Goal: Task Accomplishment & Management: Manage account settings

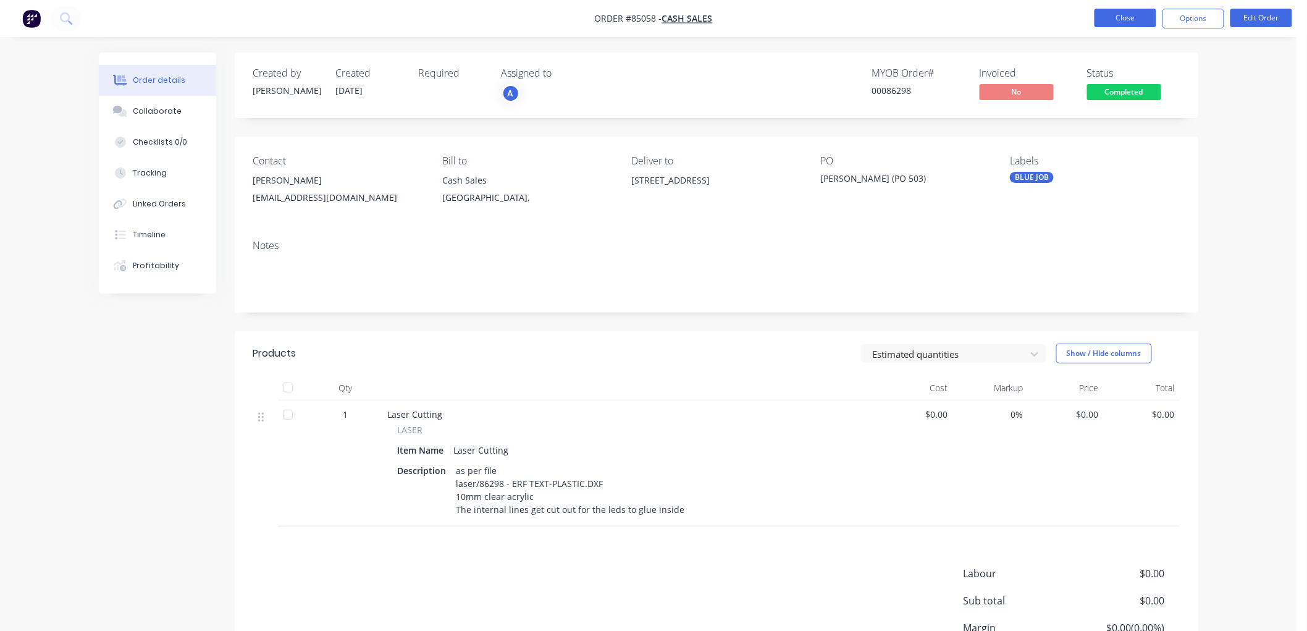
click at [687, 13] on button "Close" at bounding box center [1126, 18] width 62 height 19
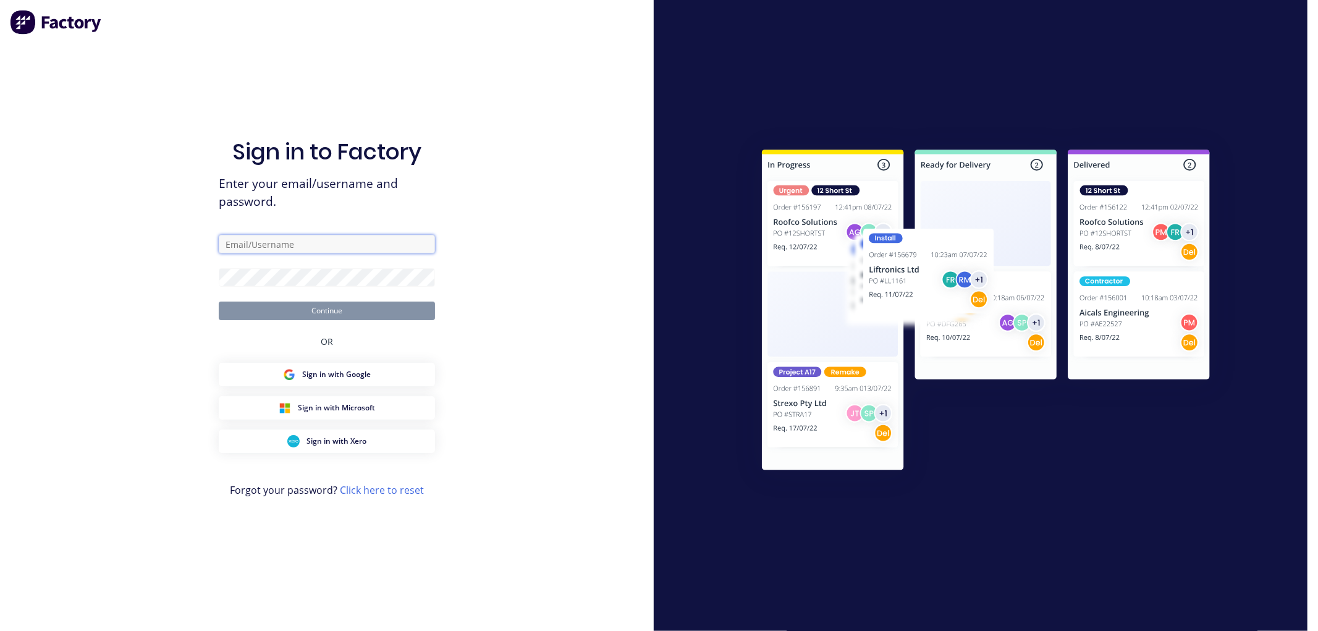
click at [273, 246] on input "text" at bounding box center [327, 244] width 216 height 19
type input "[EMAIL_ADDRESS][DOMAIN_NAME]"
click at [219, 301] on button "Continue" at bounding box center [327, 310] width 216 height 19
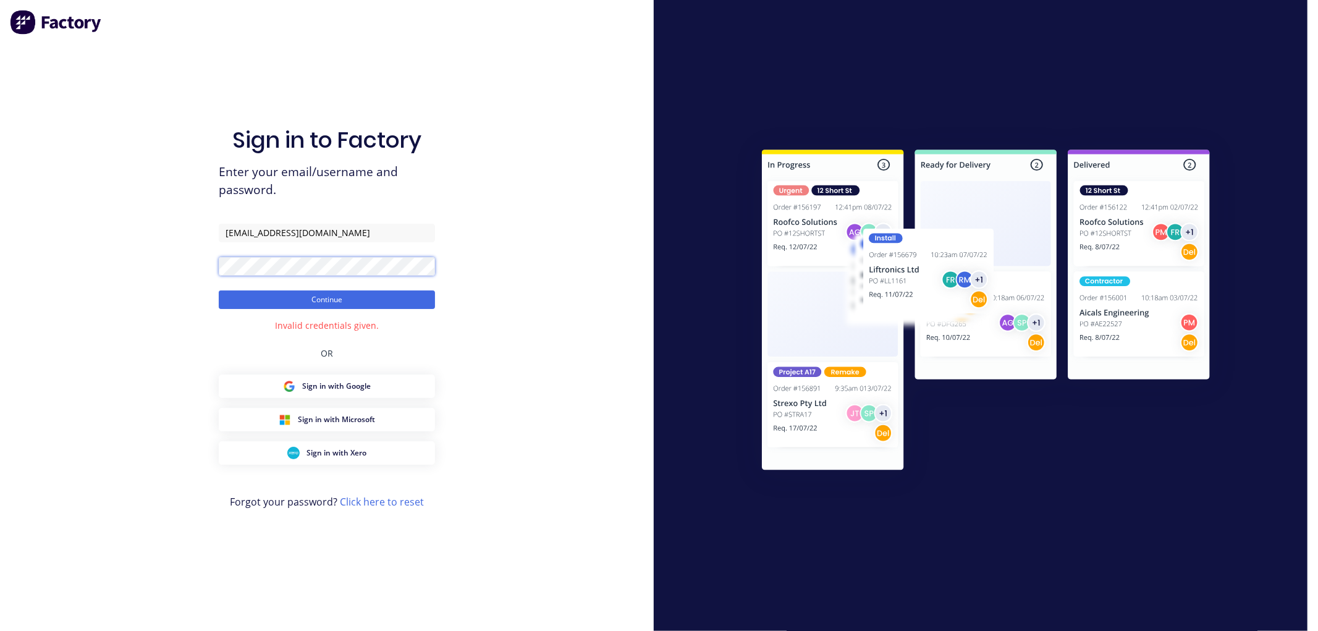
click at [219, 290] on button "Continue" at bounding box center [327, 299] width 216 height 19
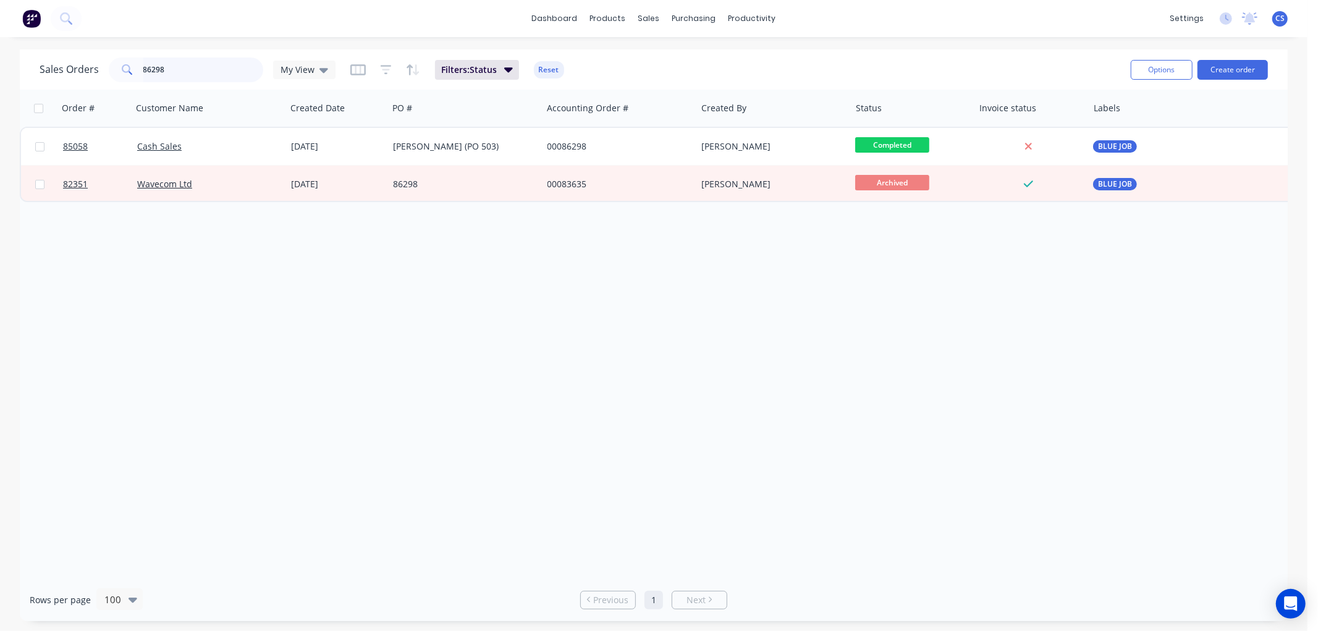
click at [174, 65] on input "86298" at bounding box center [203, 69] width 120 height 25
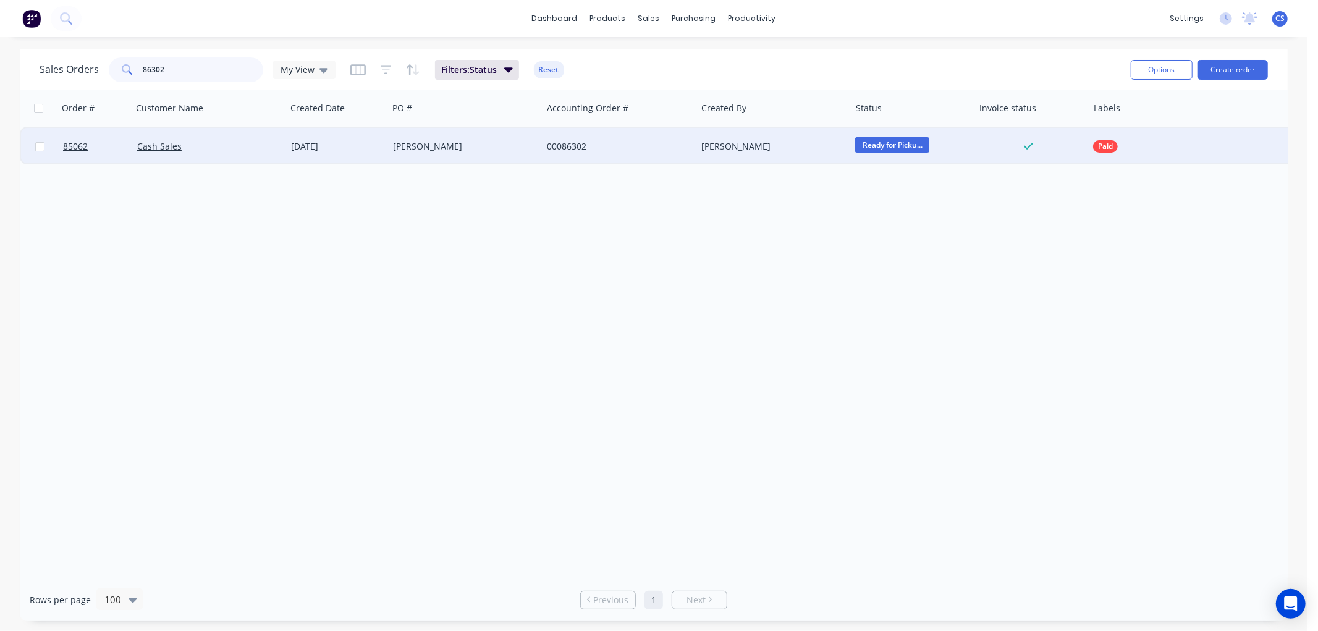
type input "86302"
click at [473, 147] on div "[PERSON_NAME]" at bounding box center [461, 146] width 137 height 12
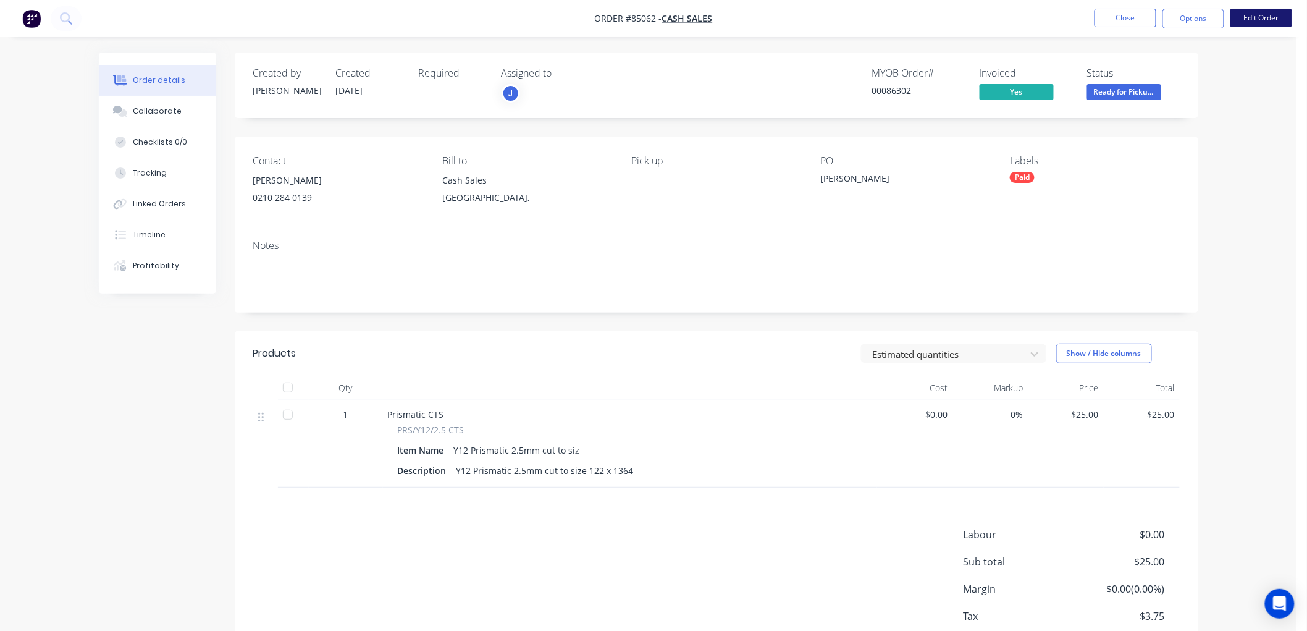
click at [687, 19] on button "Edit Order" at bounding box center [1262, 18] width 62 height 19
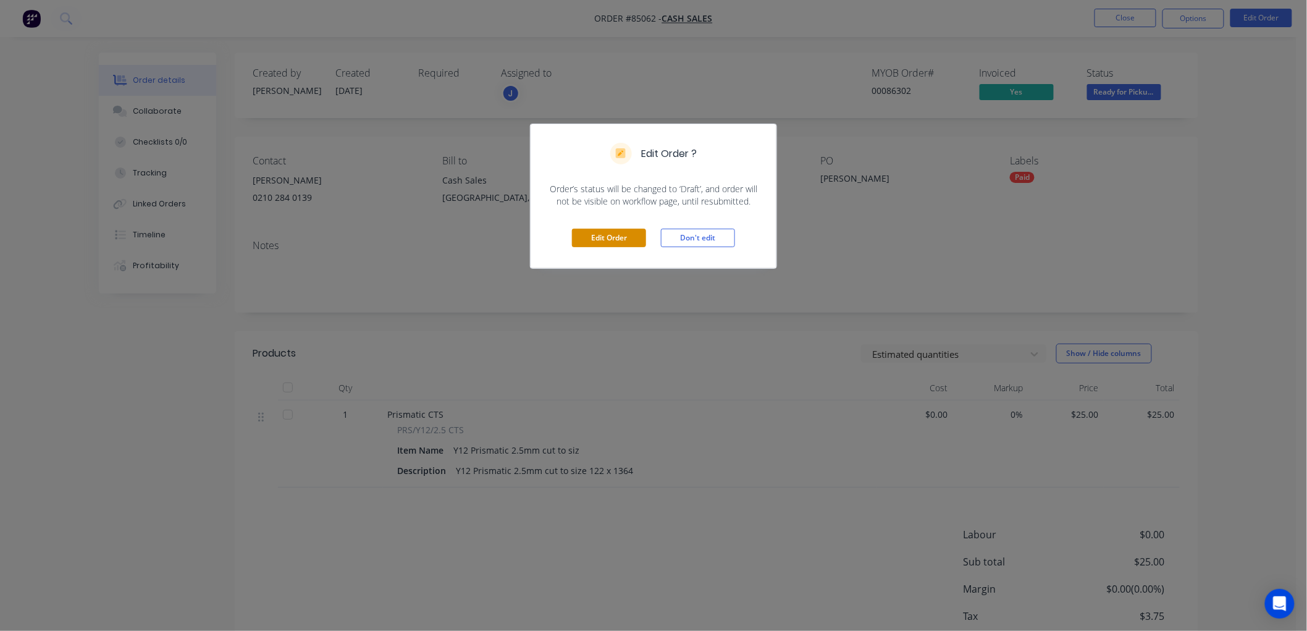
click at [625, 239] on button "Edit Order" at bounding box center [609, 238] width 74 height 19
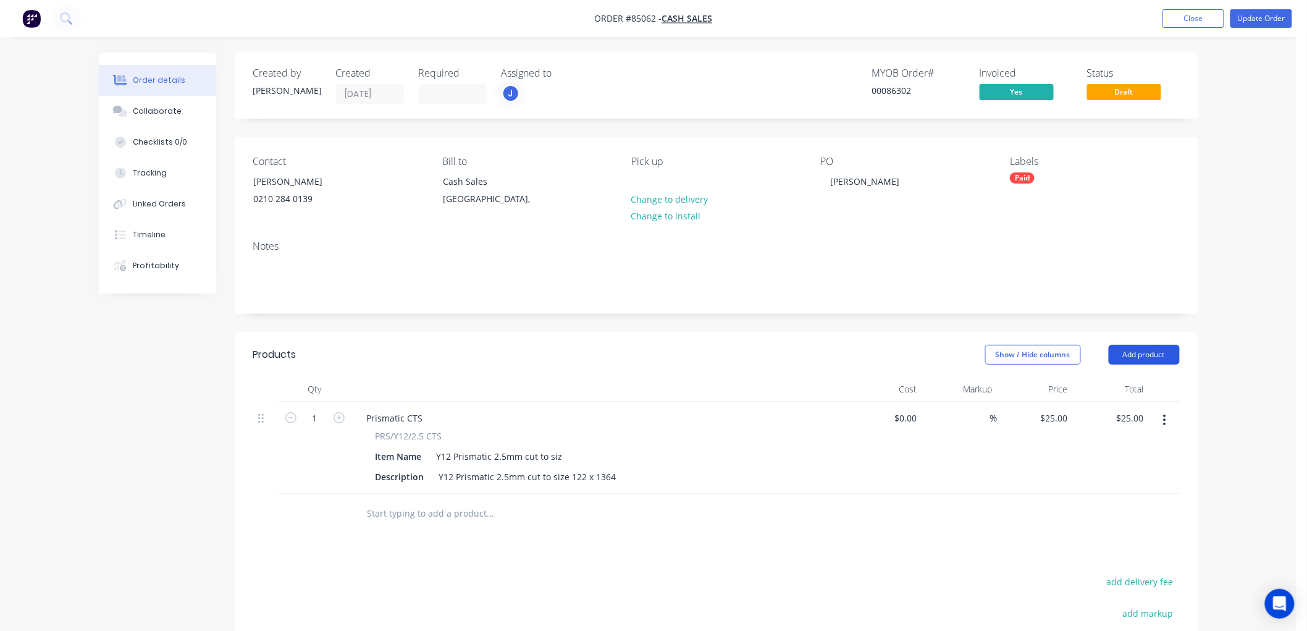
click at [687, 356] on button "Add product" at bounding box center [1144, 355] width 71 height 20
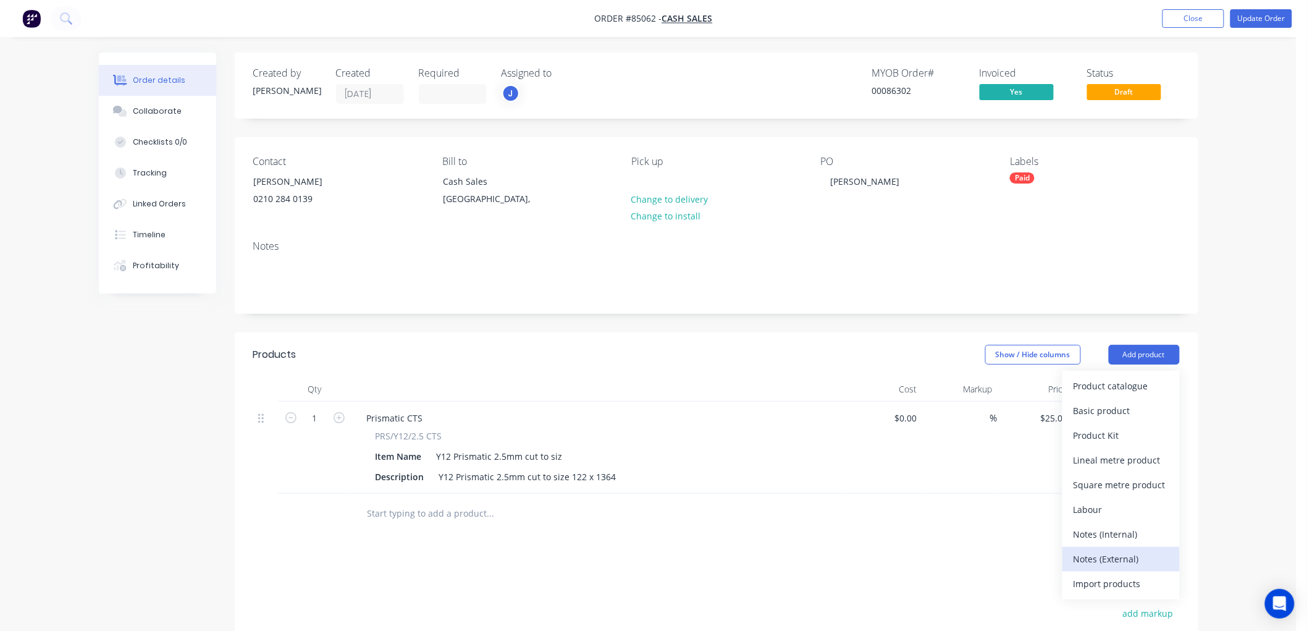
click at [687, 559] on div "Notes (External)" at bounding box center [1121, 559] width 95 height 18
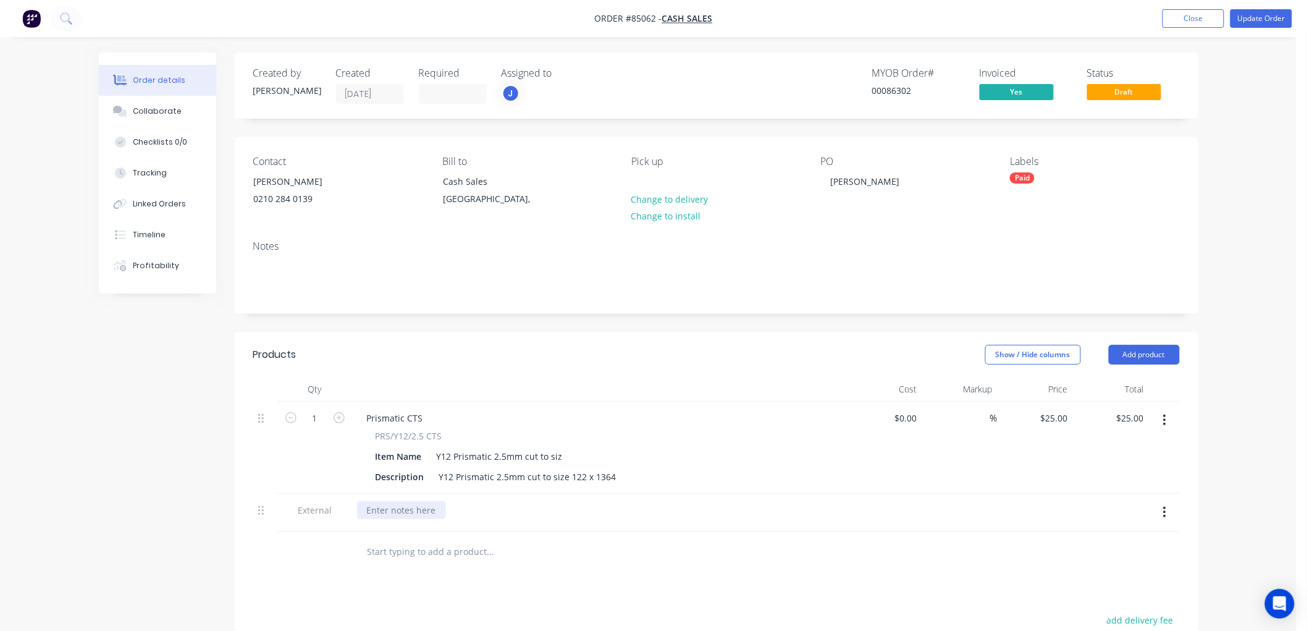
click at [427, 505] on div at bounding box center [401, 510] width 89 height 18
click at [687, 19] on button "Update Order" at bounding box center [1262, 18] width 62 height 19
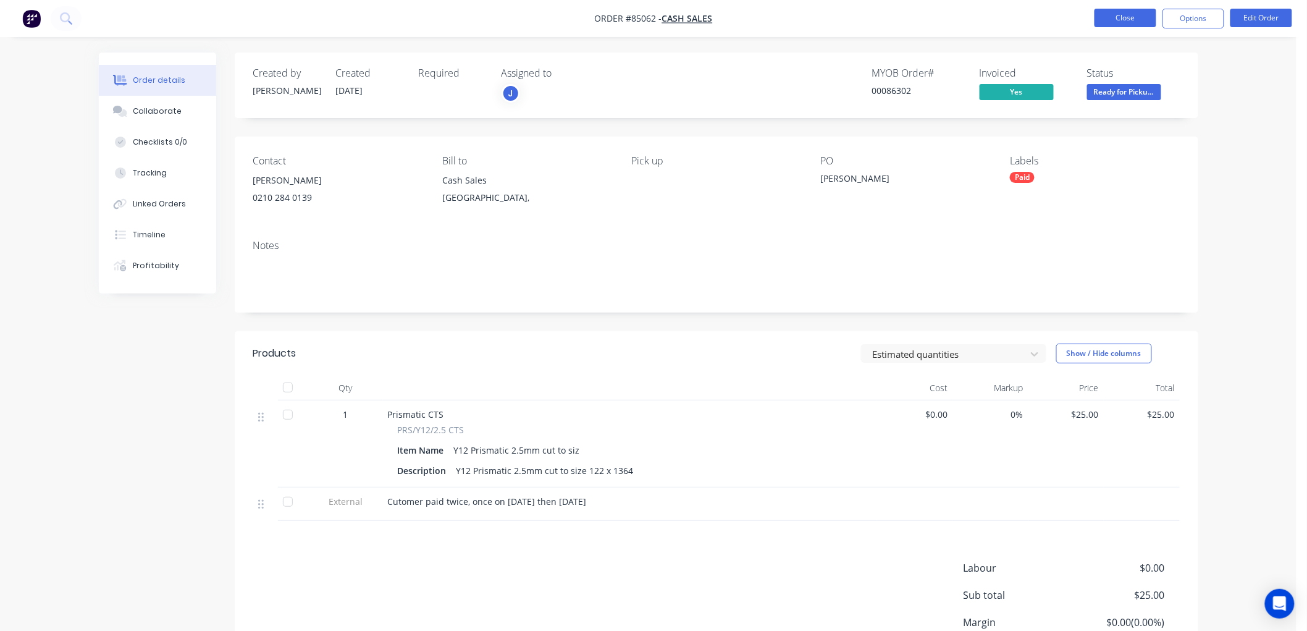
click at [687, 21] on button "Close" at bounding box center [1126, 18] width 62 height 19
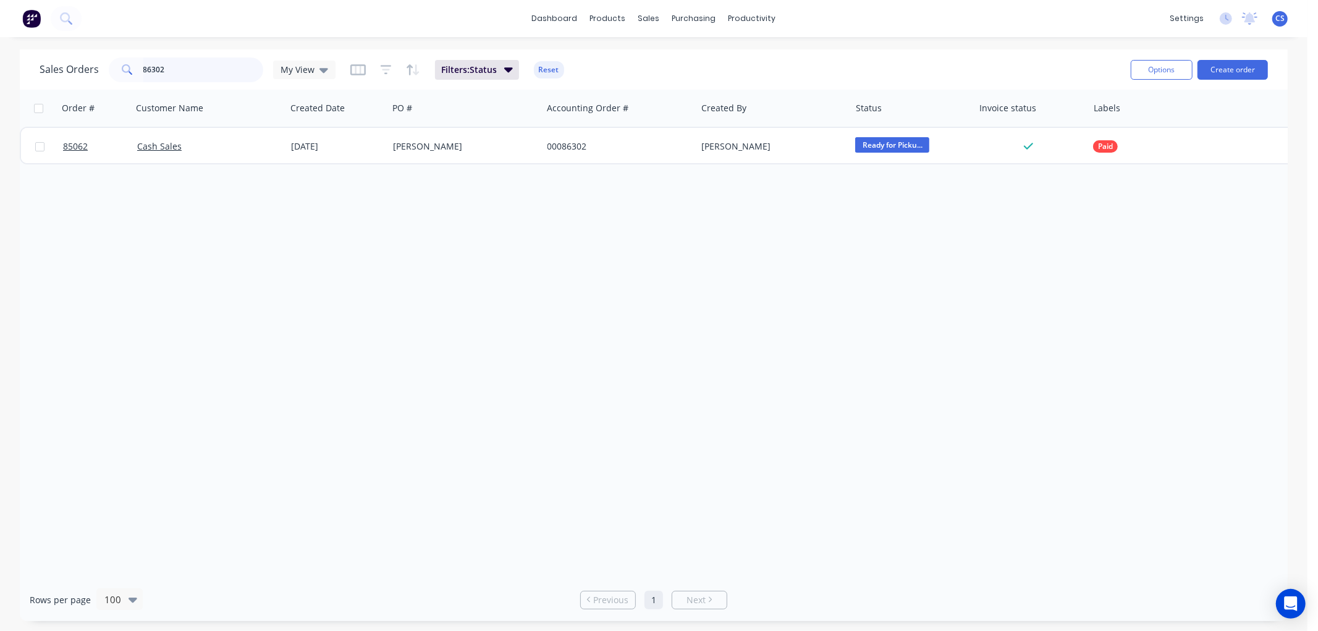
click at [193, 68] on input "86302" at bounding box center [203, 69] width 120 height 25
type input "85738"
click at [687, 145] on span "Waiting on Paym..." at bounding box center [892, 144] width 74 height 15
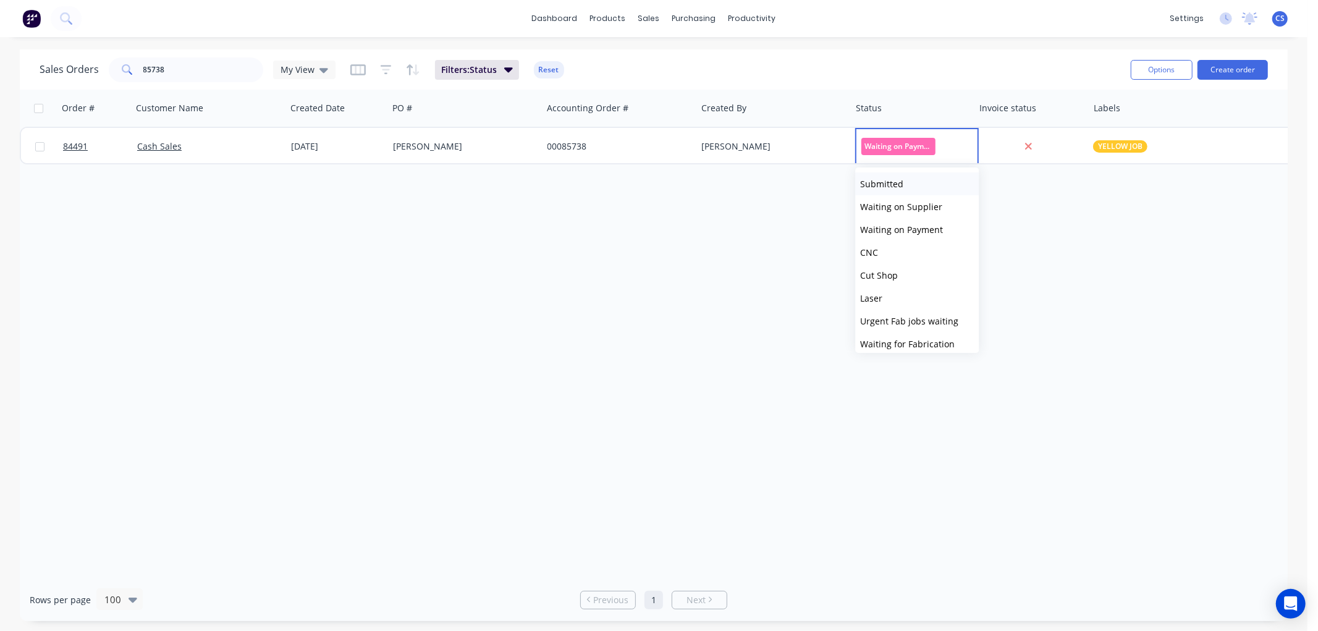
click at [687, 182] on span "Submitted" at bounding box center [881, 184] width 43 height 12
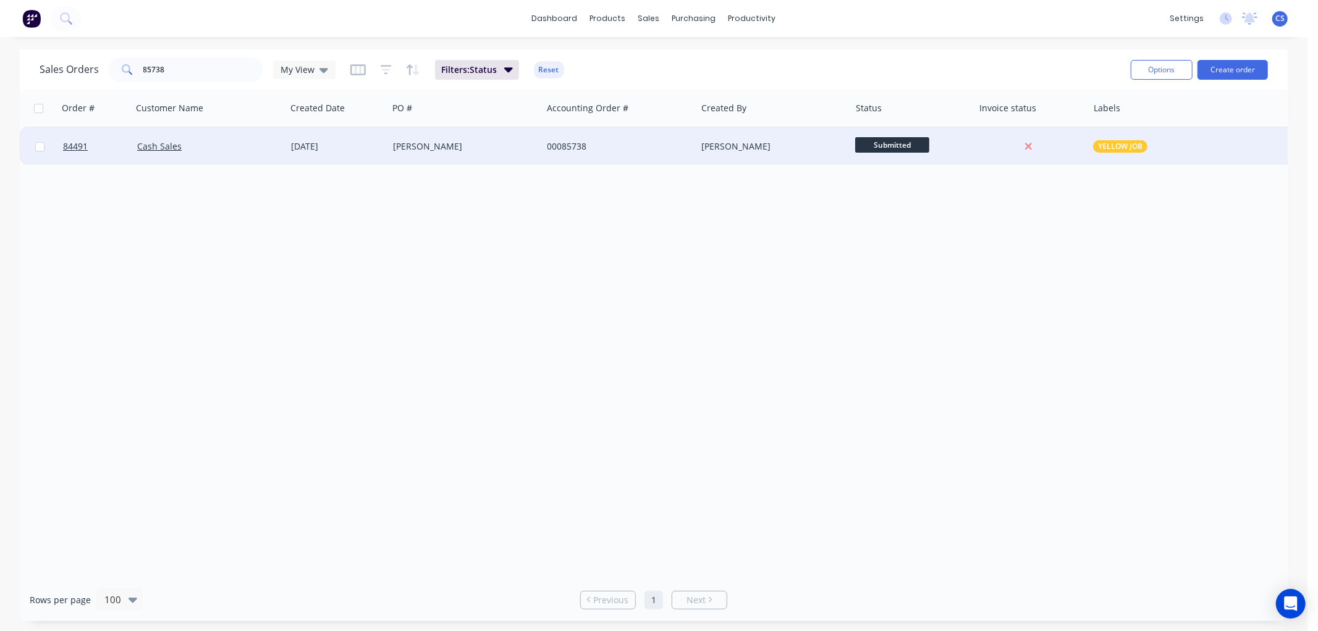
click at [213, 146] on div "Cash Sales" at bounding box center [205, 146] width 137 height 12
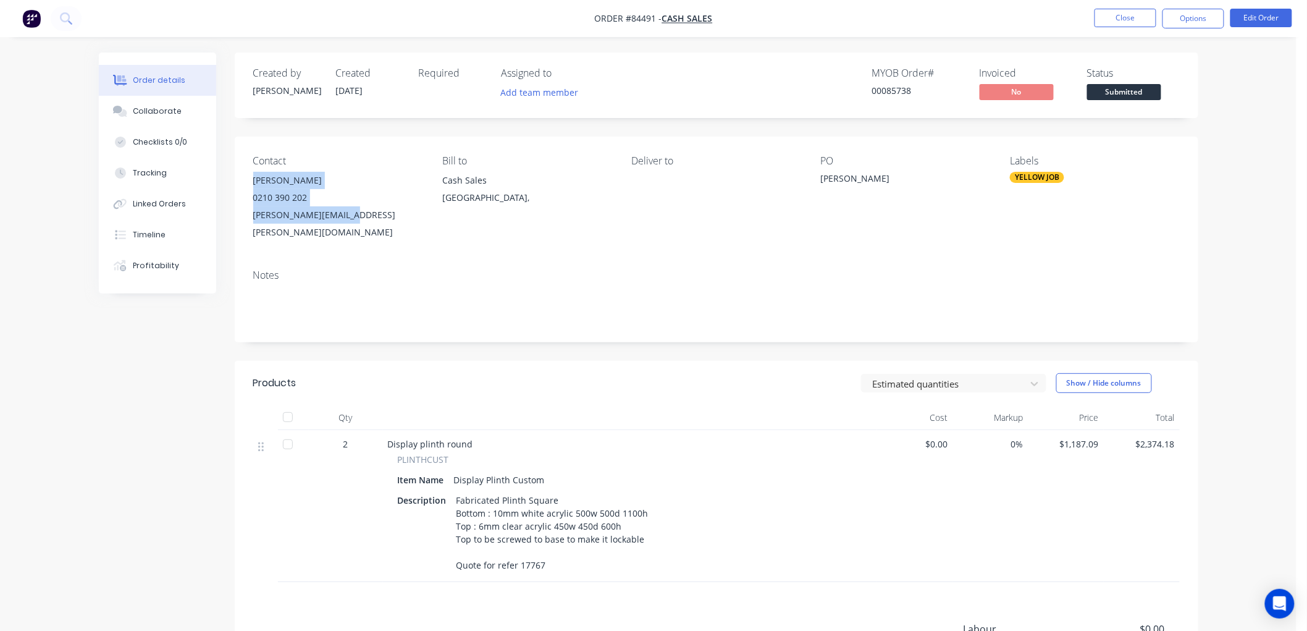
drag, startPoint x: 250, startPoint y: 180, endPoint x: 363, endPoint y: 212, distance: 116.9
click at [363, 212] on div "Contact [PERSON_NAME] [PHONE_NUMBER] [PERSON_NAME][EMAIL_ADDRESS][PERSON_NAME][…" at bounding box center [717, 198] width 964 height 123
click at [337, 192] on div "0210 390 202" at bounding box center [337, 197] width 169 height 17
click at [307, 199] on div "0210 390 202" at bounding box center [337, 197] width 169 height 17
click at [687, 22] on button "Close" at bounding box center [1126, 18] width 62 height 19
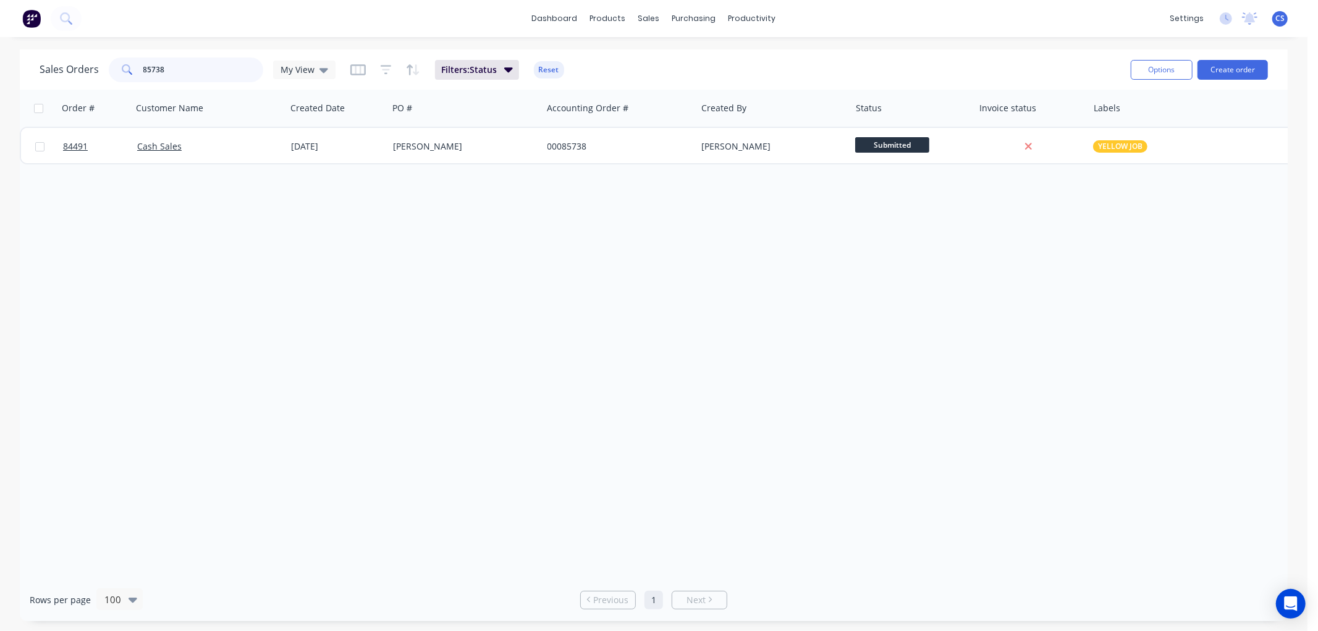
click at [183, 75] on input "85738" at bounding box center [203, 69] width 120 height 25
click at [193, 69] on input "86106" at bounding box center [203, 69] width 120 height 25
type input "86267"
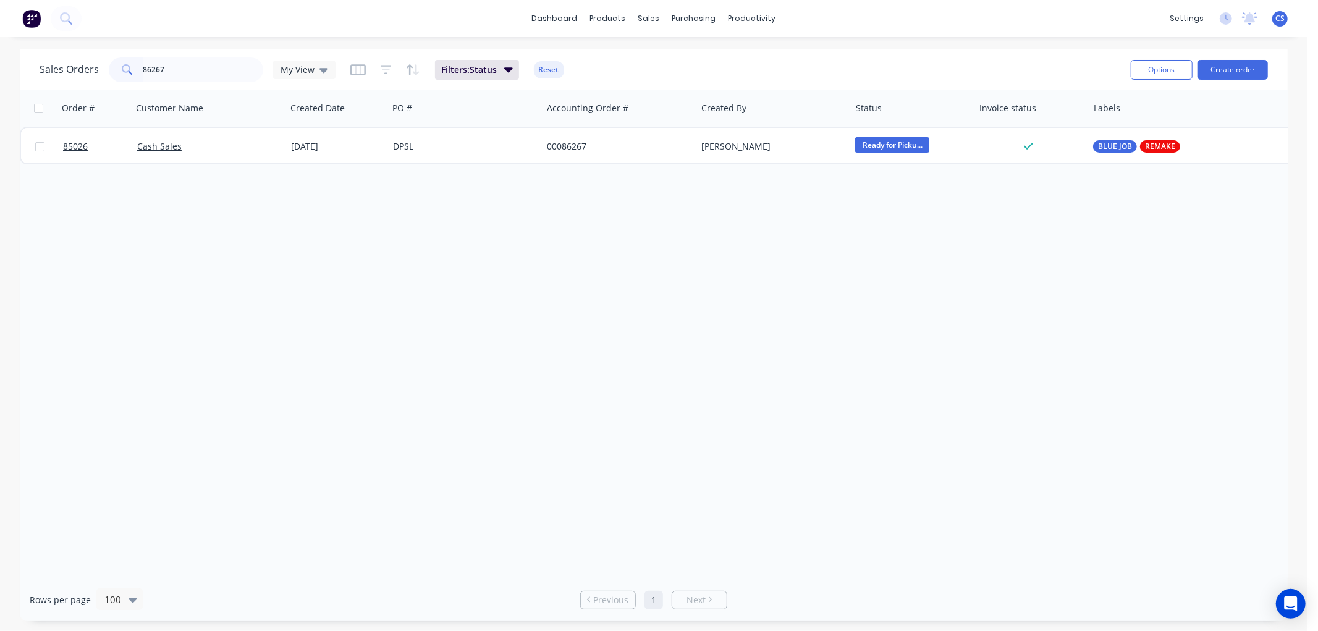
click at [429, 145] on div "DPSL" at bounding box center [461, 146] width 137 height 12
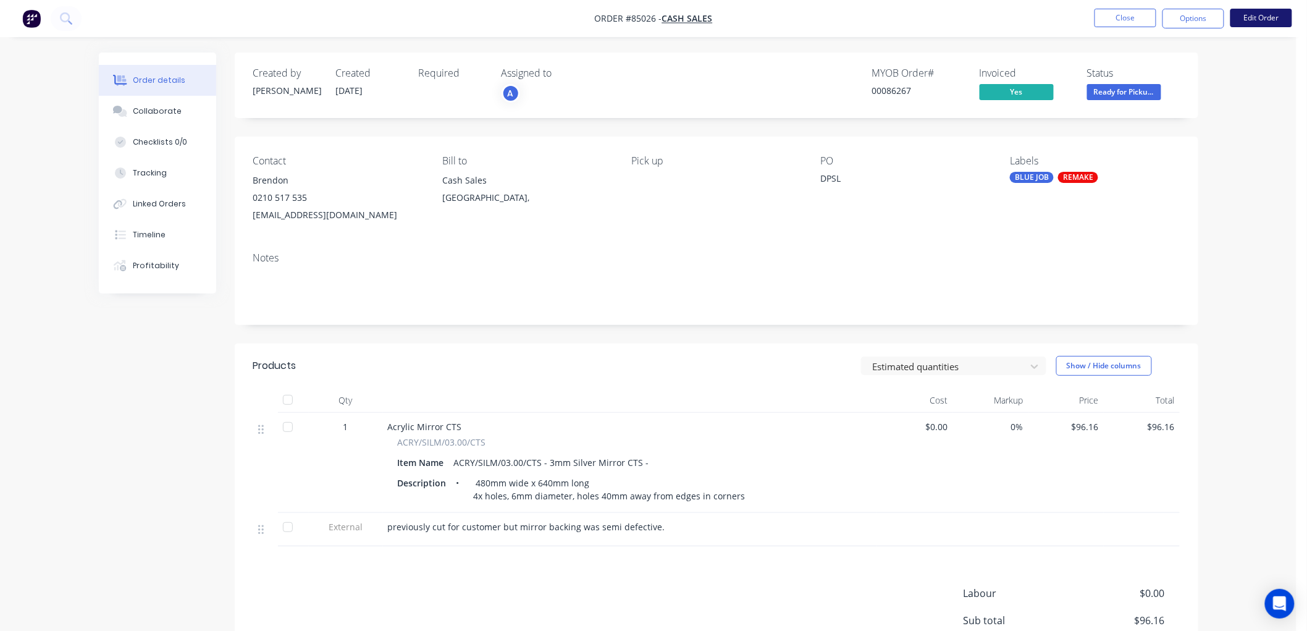
click at [687, 12] on button "Edit Order" at bounding box center [1262, 18] width 62 height 19
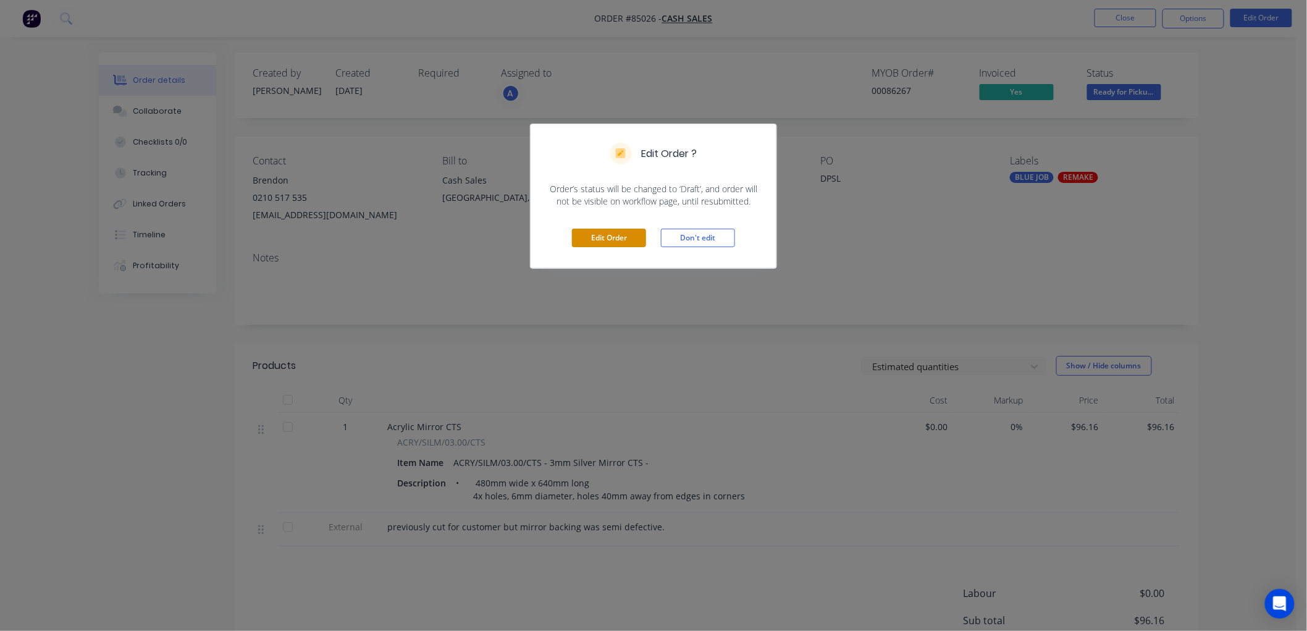
click at [623, 239] on button "Edit Order" at bounding box center [609, 238] width 74 height 19
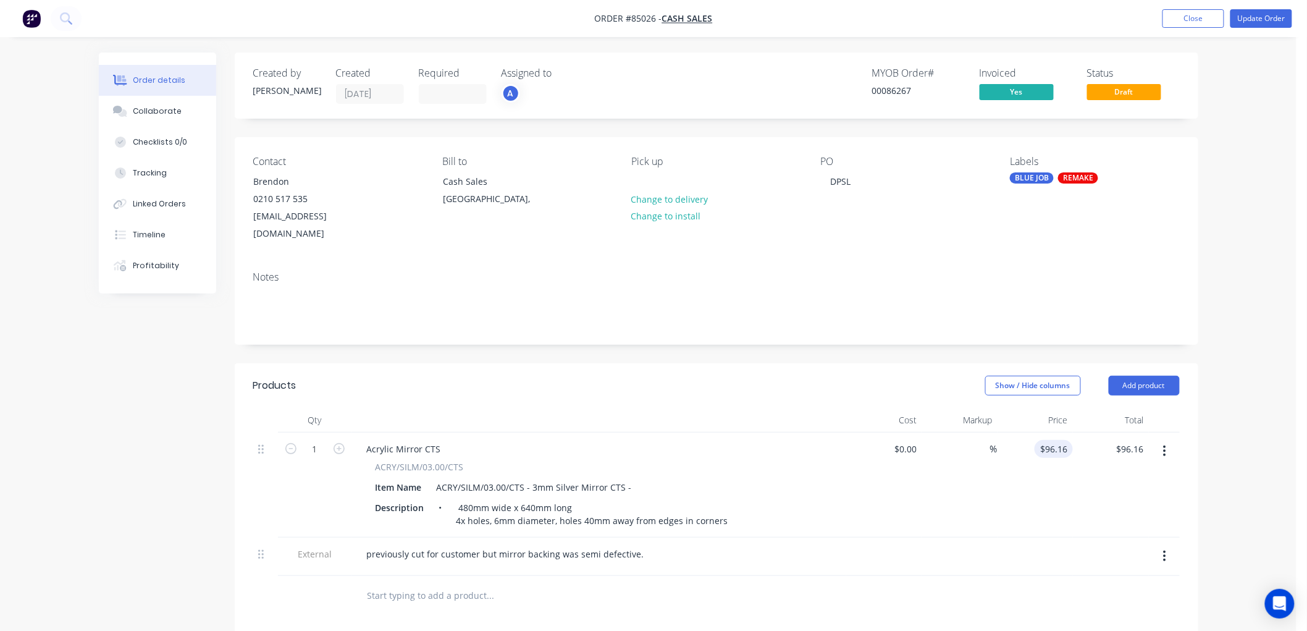
type input "96.16"
click at [687, 440] on input "96.16" at bounding box center [1056, 449] width 33 height 18
type input "$0.00"
click at [687, 20] on button "Update Order" at bounding box center [1262, 18] width 62 height 19
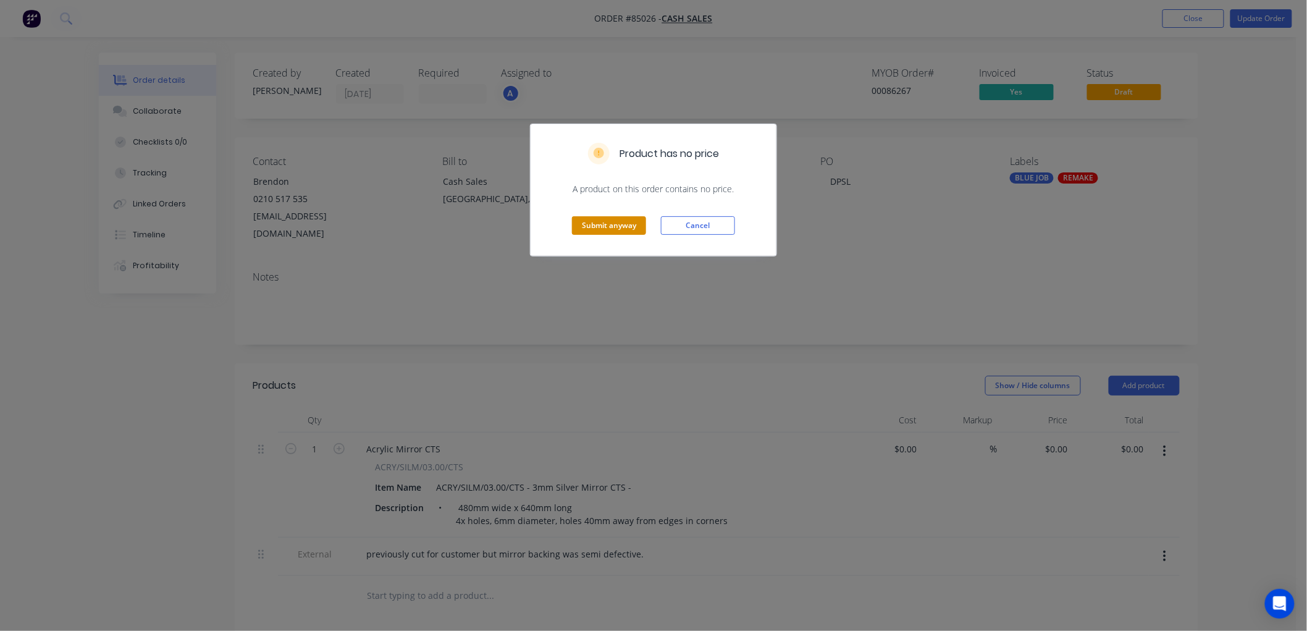
click at [618, 219] on button "Submit anyway" at bounding box center [609, 225] width 74 height 19
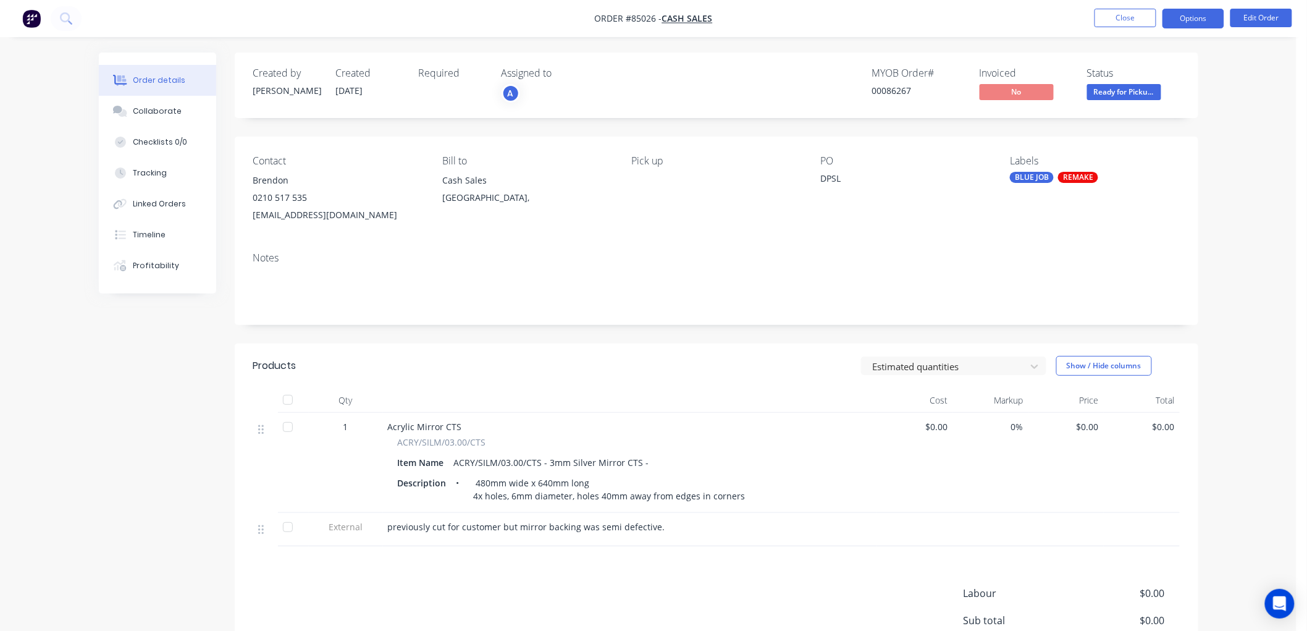
click at [687, 20] on button "Options" at bounding box center [1194, 19] width 62 height 20
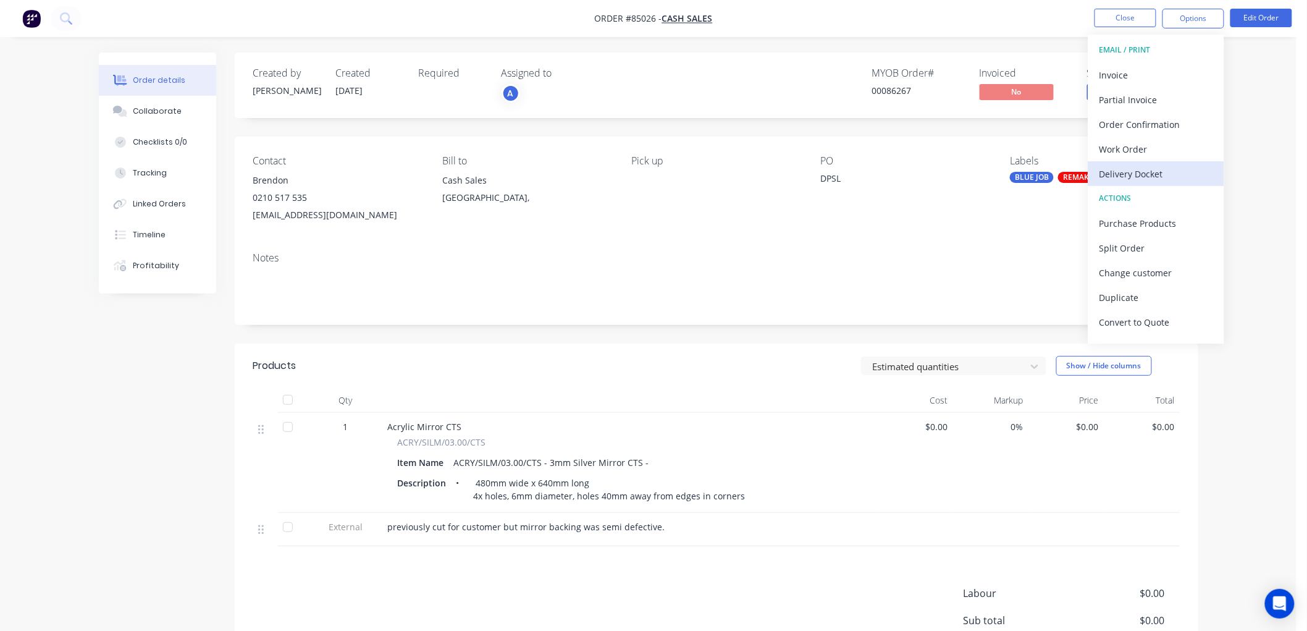
click at [687, 166] on div "Delivery Docket" at bounding box center [1157, 174] width 114 height 18
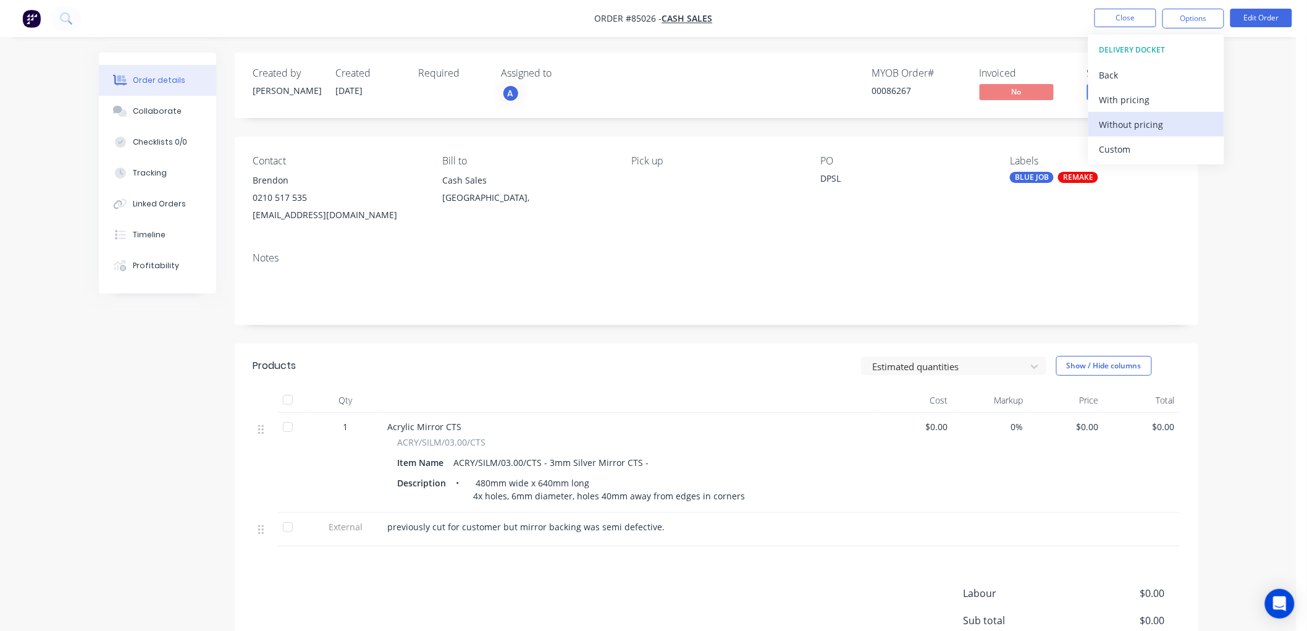
click at [687, 128] on div "Without pricing" at bounding box center [1157, 125] width 114 height 18
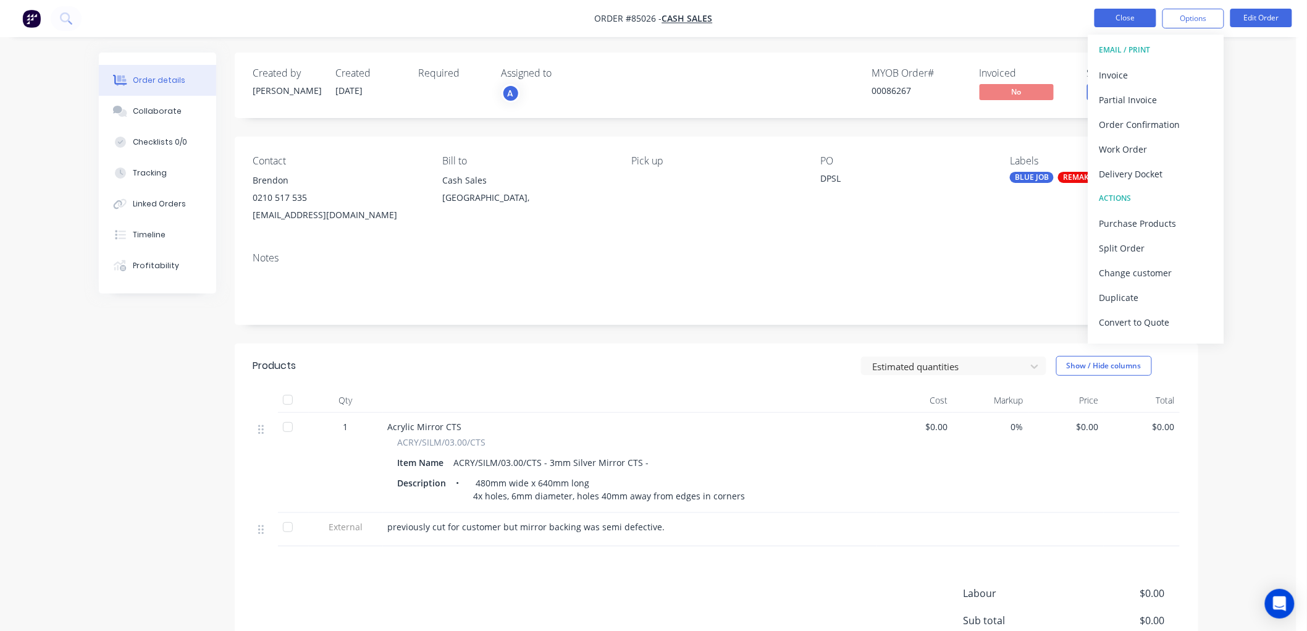
click at [687, 11] on button "Close" at bounding box center [1126, 18] width 62 height 19
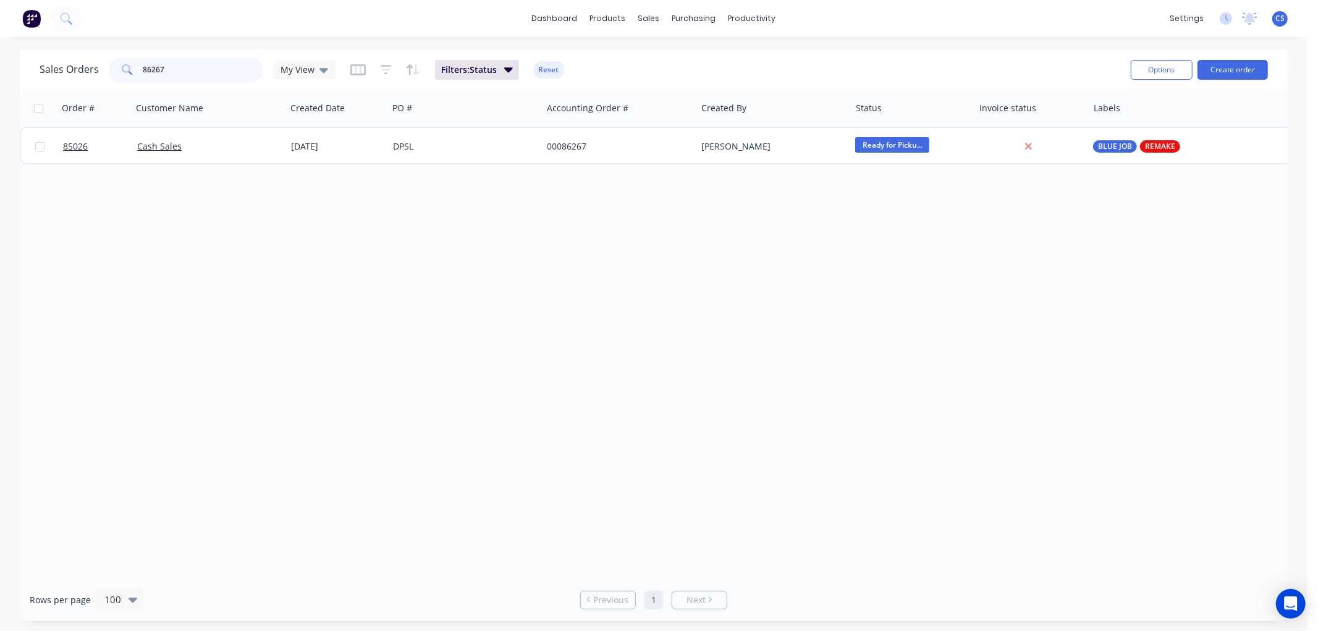
click at [196, 71] on input "86267" at bounding box center [203, 69] width 120 height 25
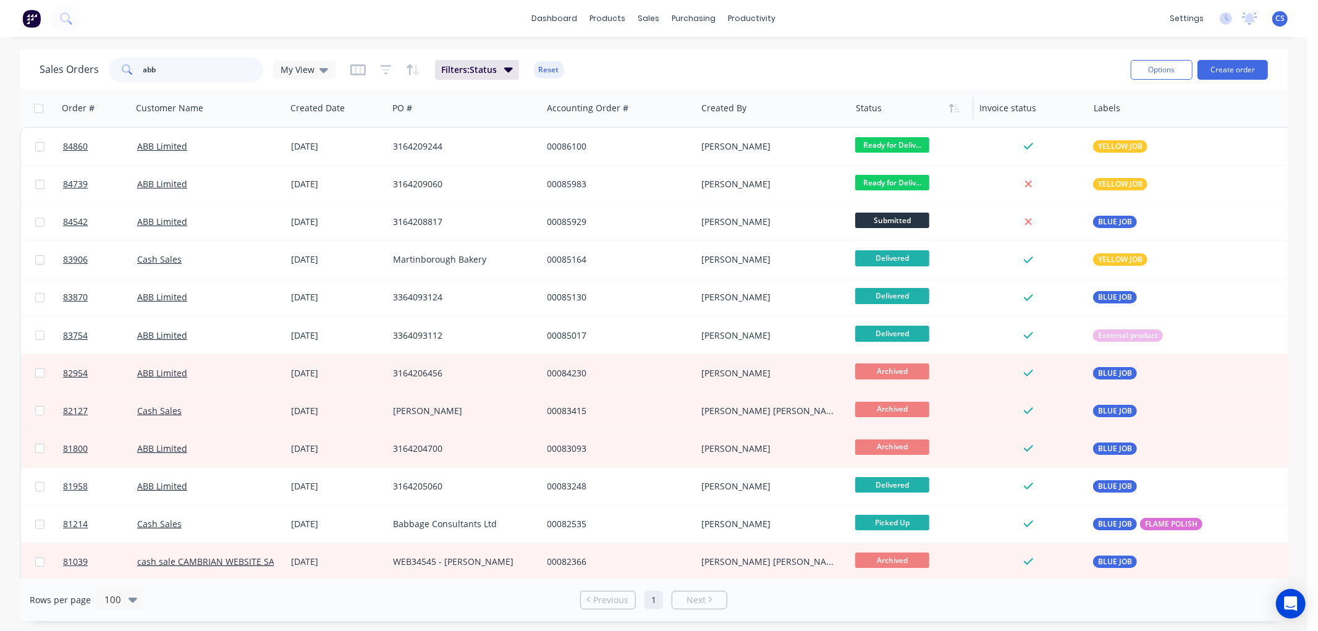
type input "abb"
click at [687, 106] on div at bounding box center [910, 108] width 108 height 25
click at [687, 110] on icon "button" at bounding box center [954, 108] width 11 height 10
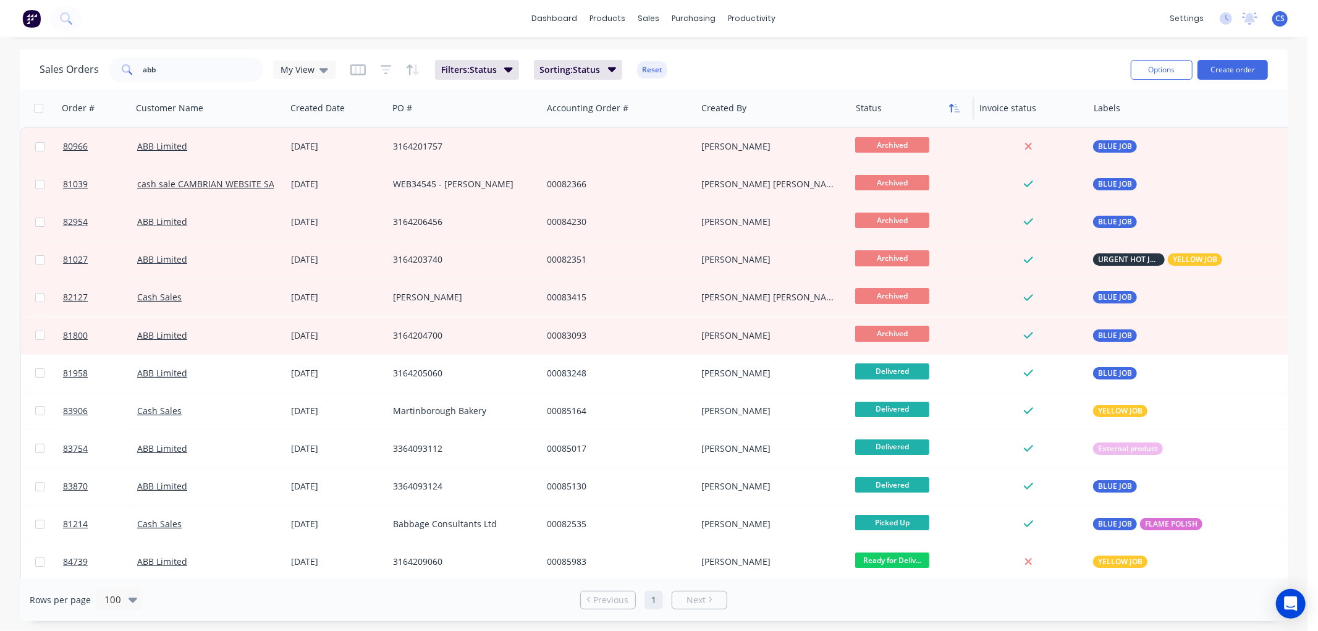
click at [687, 109] on icon "button" at bounding box center [954, 108] width 11 height 10
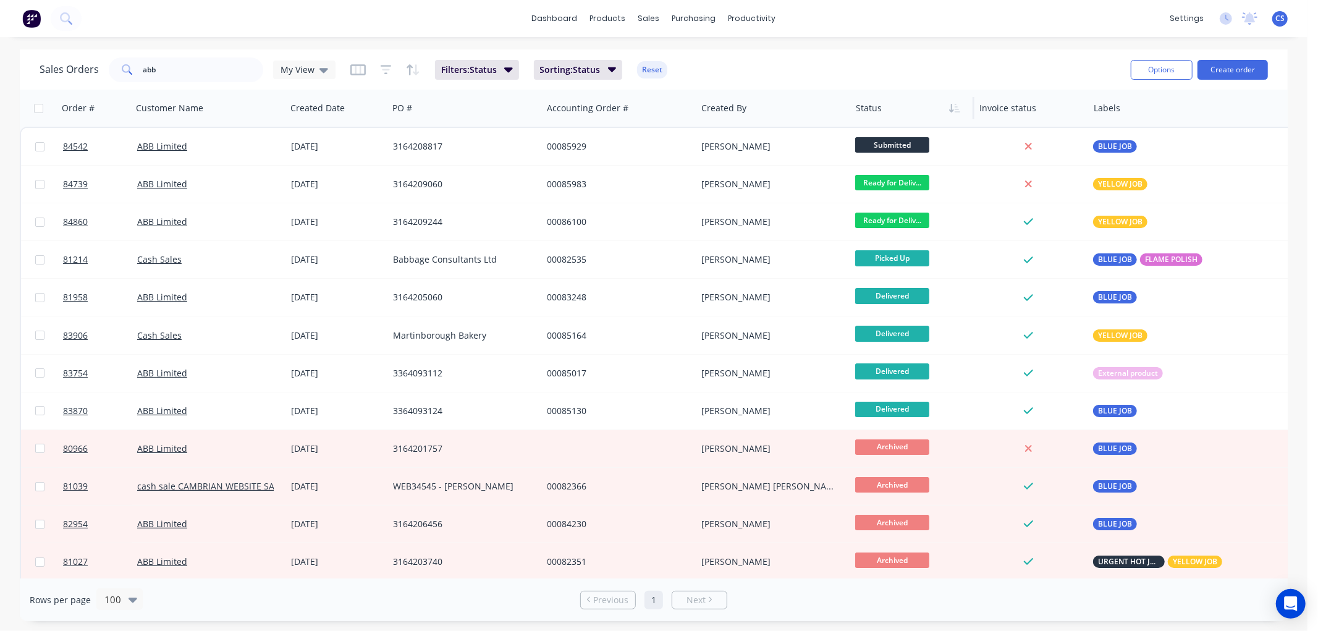
click at [687, 109] on icon "button" at bounding box center [951, 108] width 4 height 9
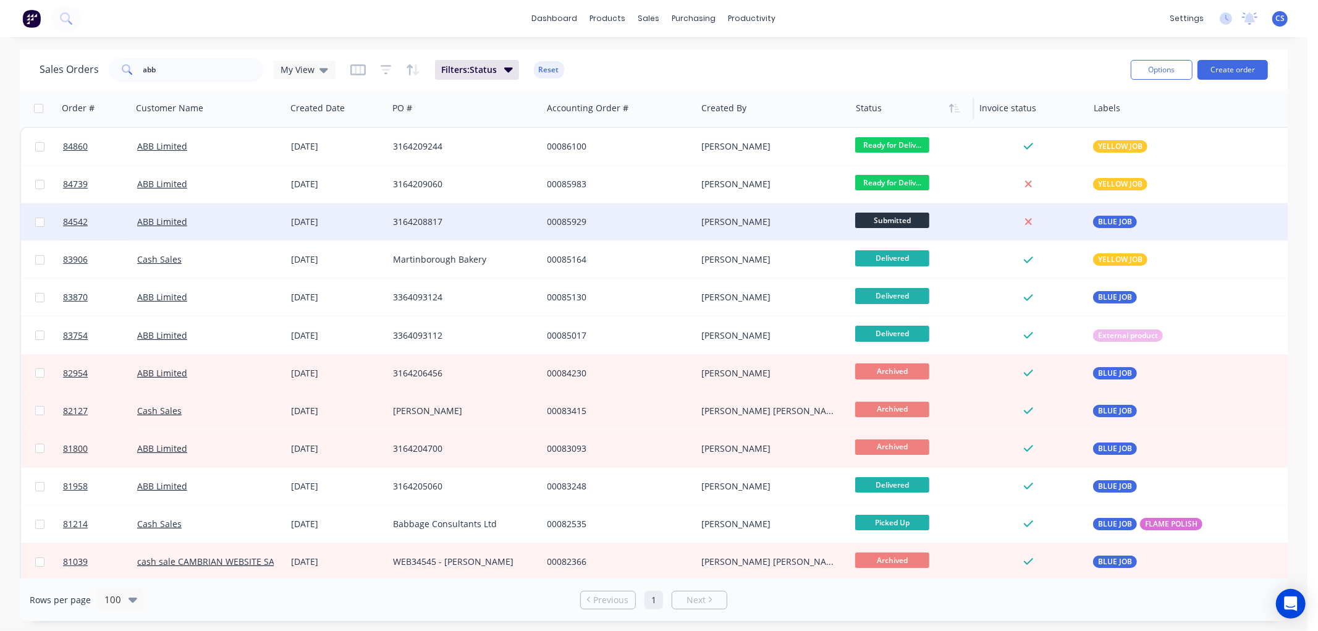
click at [655, 224] on div "00085929" at bounding box center [615, 222] width 137 height 12
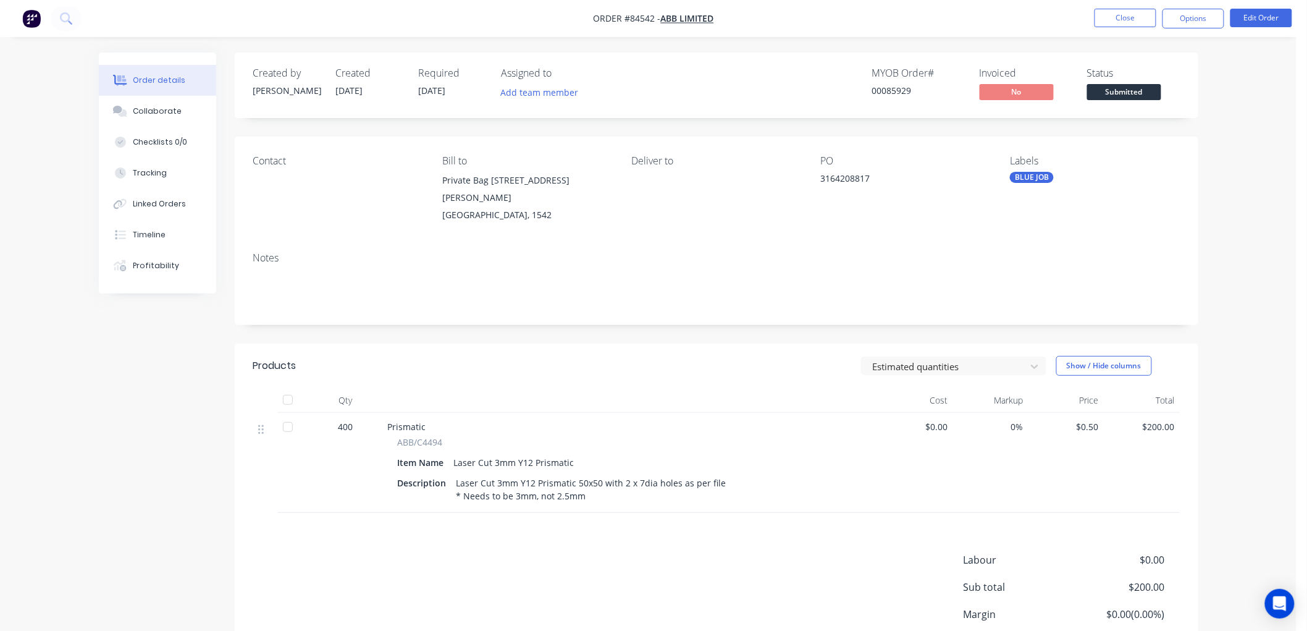
click at [687, 90] on span "Submitted" at bounding box center [1124, 91] width 74 height 15
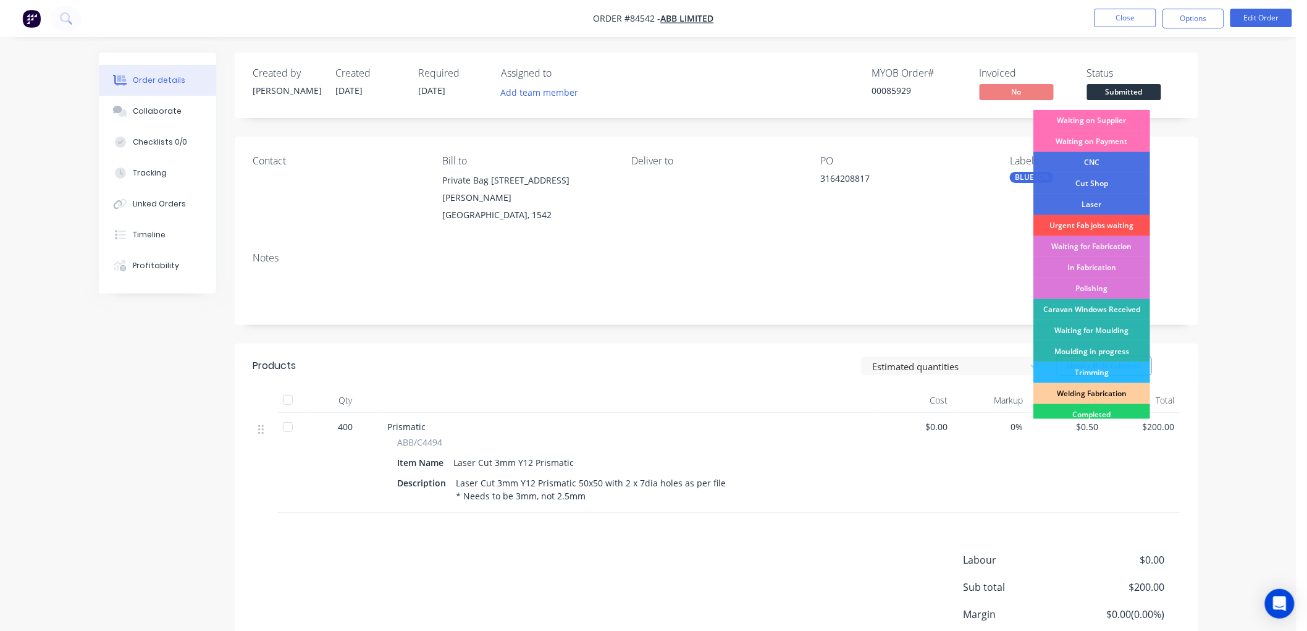
drag, startPoint x: 1104, startPoint y: 117, endPoint x: 1112, endPoint y: 104, distance: 15.8
click at [687, 116] on div "Waiting on Supplier" at bounding box center [1092, 120] width 117 height 21
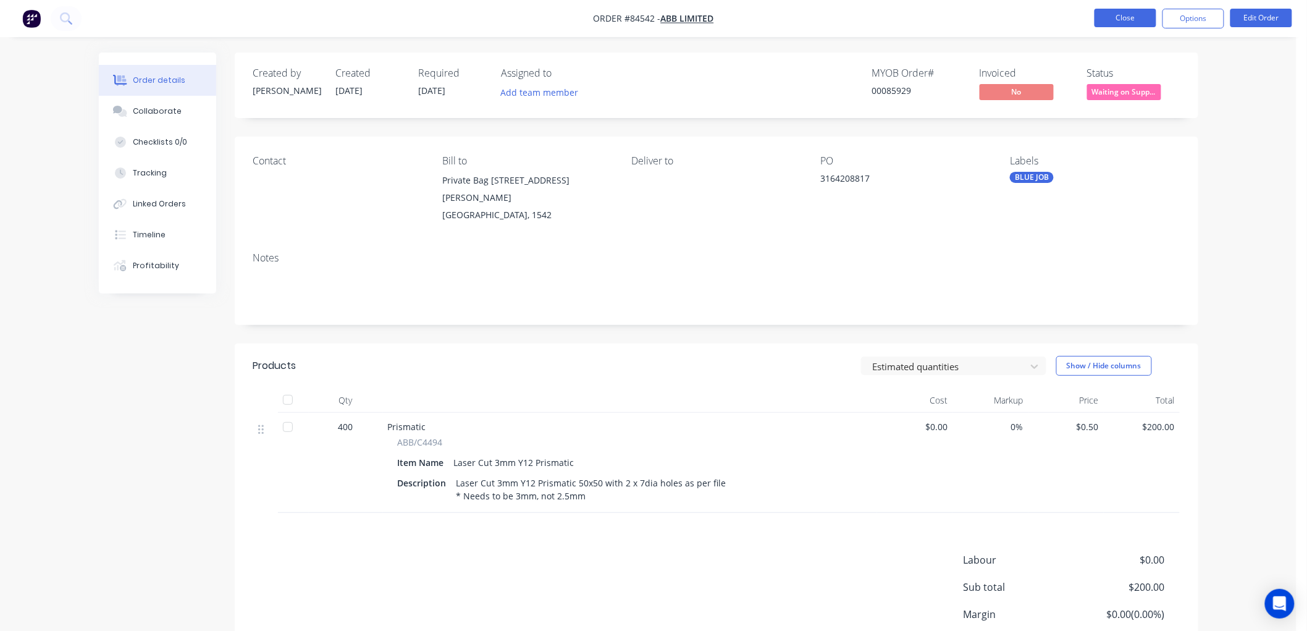
click at [687, 20] on button "Close" at bounding box center [1126, 18] width 62 height 19
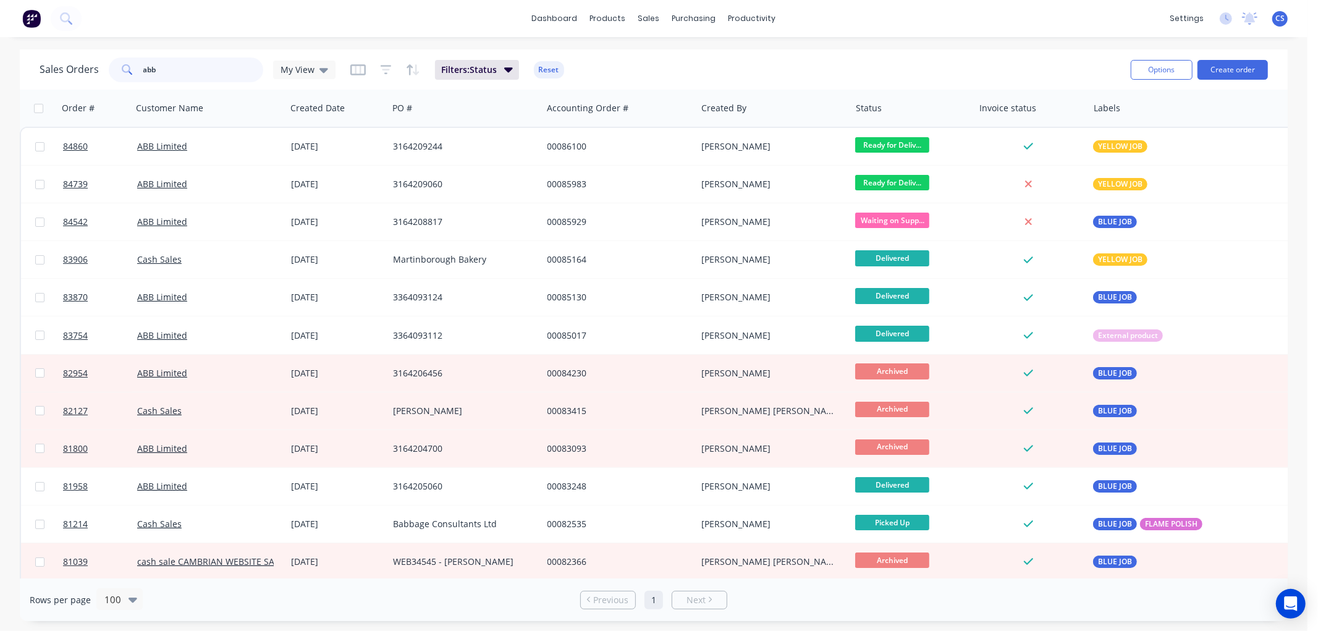
click at [162, 69] on input "abb" at bounding box center [203, 69] width 120 height 25
